Goal: Task Accomplishment & Management: Use online tool/utility

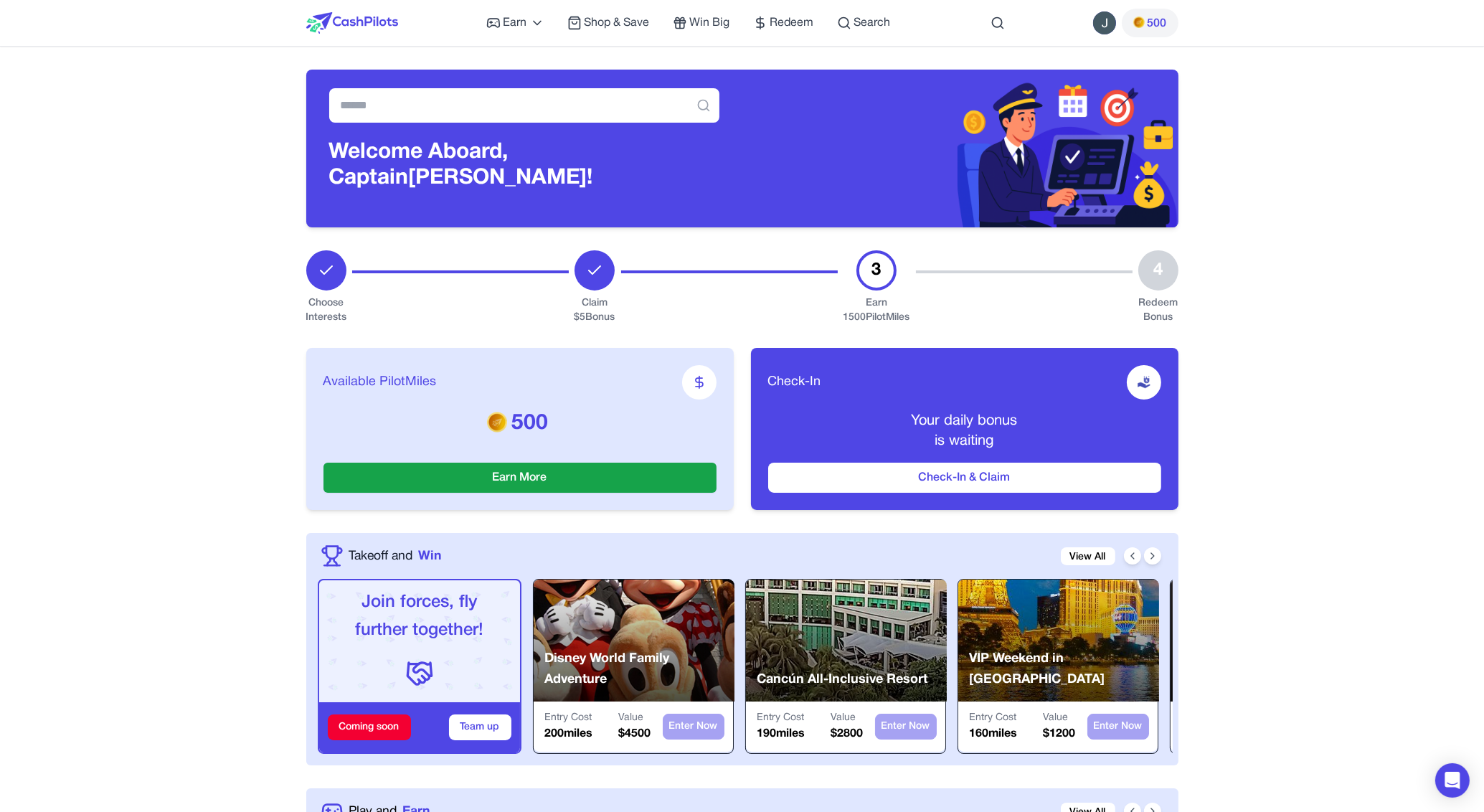
click at [1161, 22] on span "500" at bounding box center [1157, 24] width 19 height 17
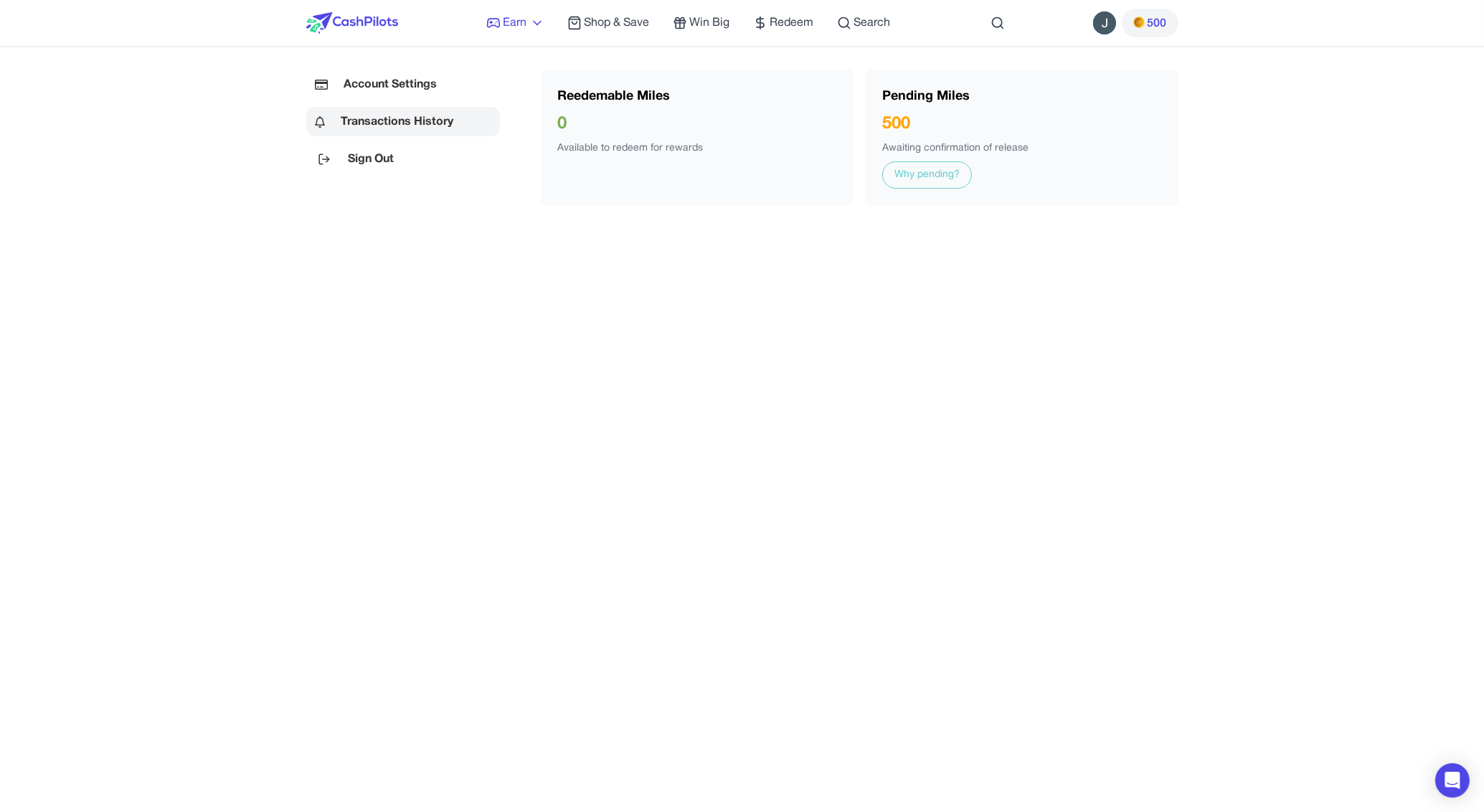
click at [517, 25] on span "Earn" at bounding box center [515, 23] width 24 height 17
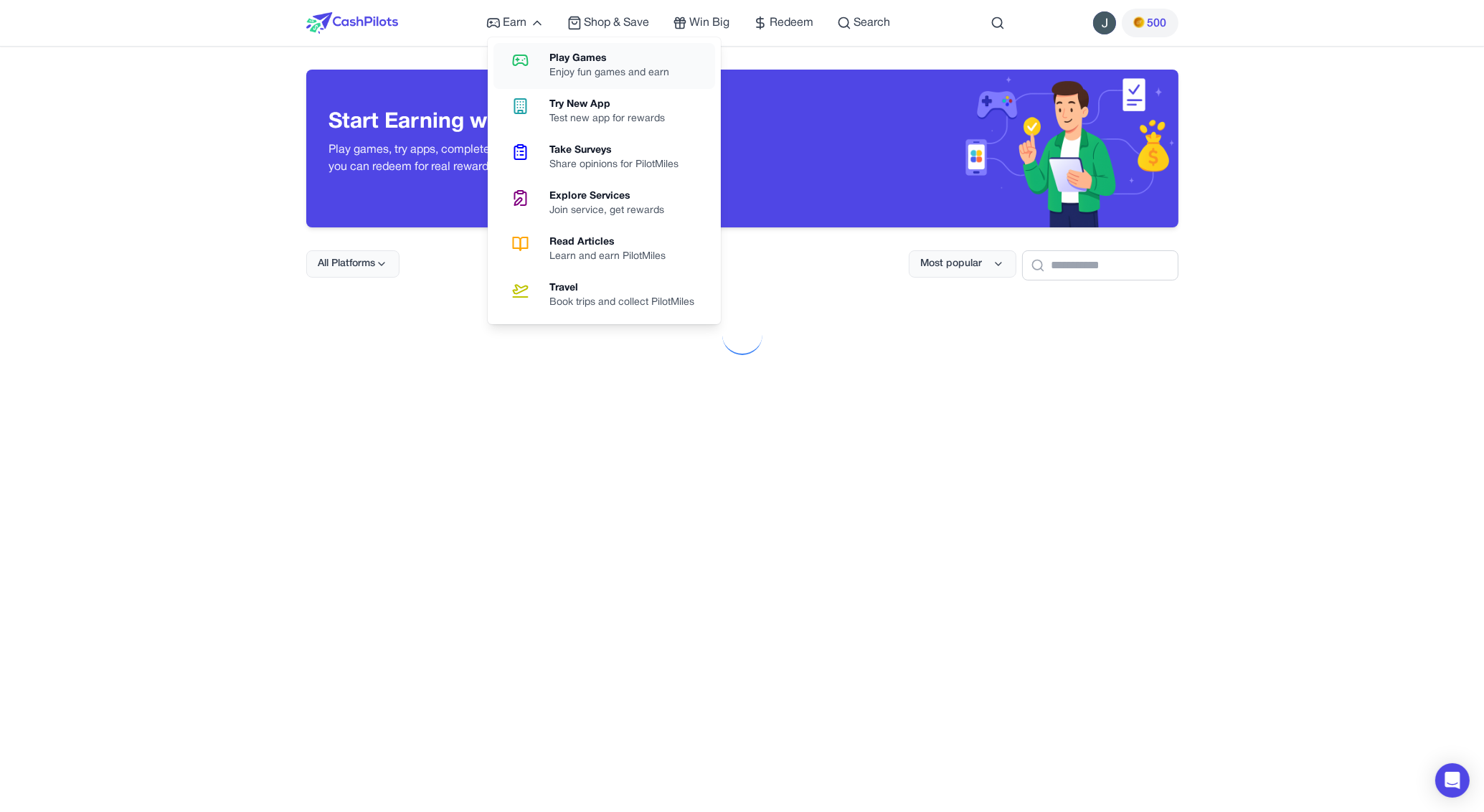
click at [559, 56] on div "Play Games" at bounding box center [615, 58] width 131 height 14
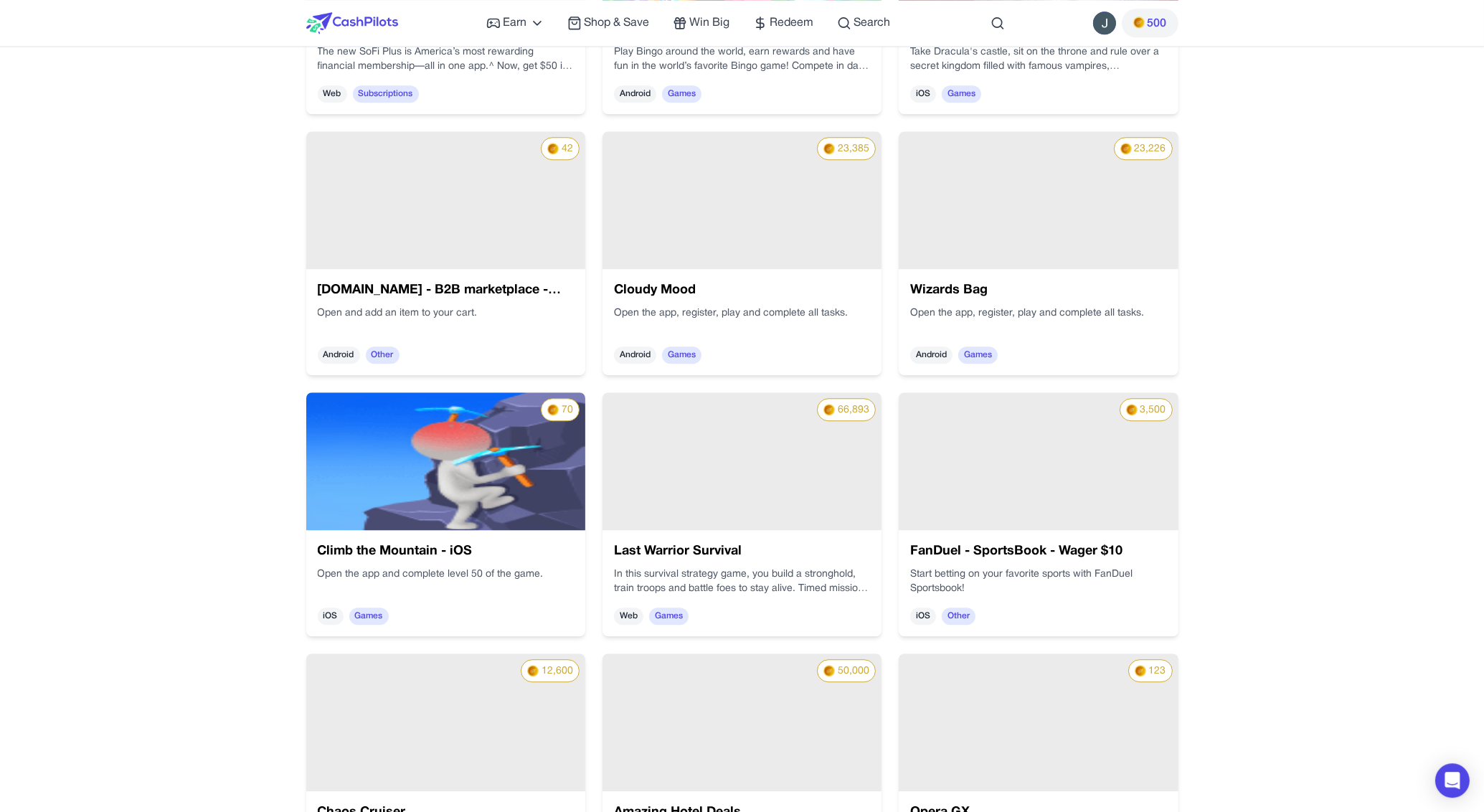
scroll to position [6827, 0]
